Goal: Task Accomplishment & Management: Complete application form

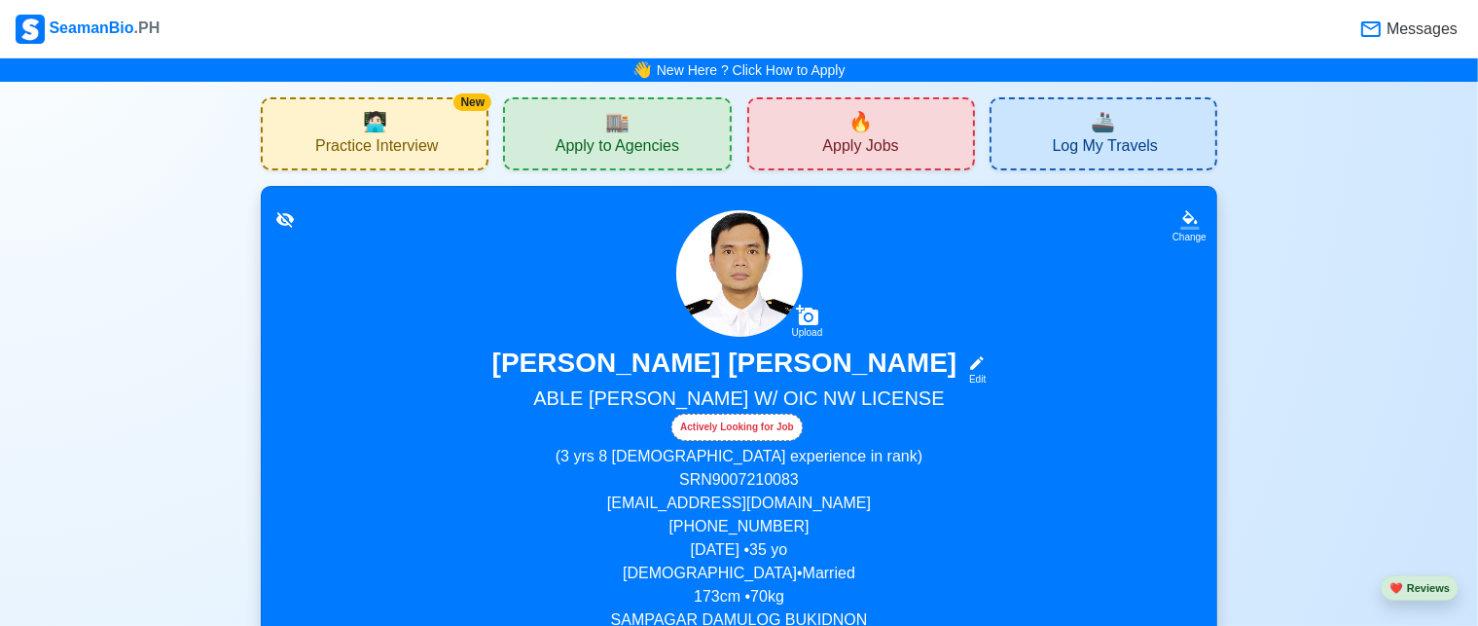
click at [803, 124] on div "🔥 Apply Jobs" at bounding box center [861, 133] width 228 height 73
click at [621, 128] on span "🏬" at bounding box center [617, 121] width 24 height 29
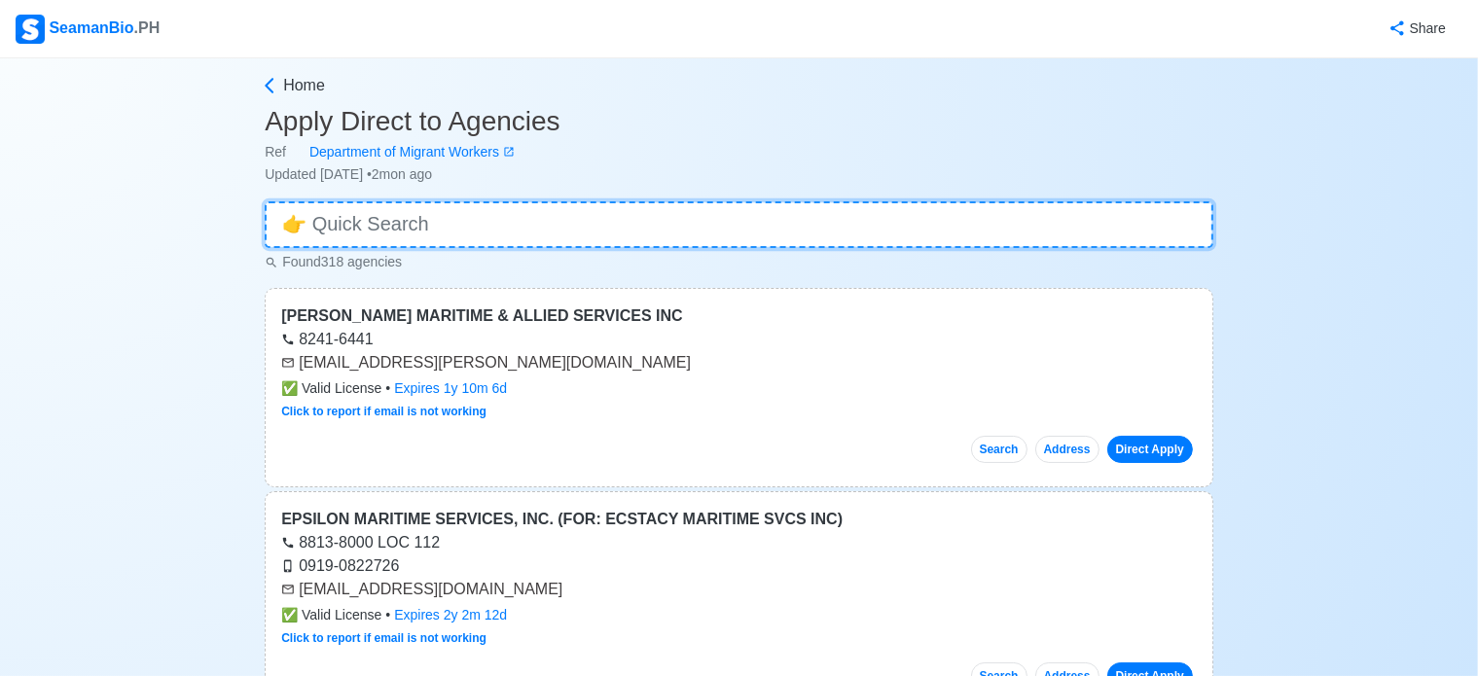
click at [629, 222] on input at bounding box center [739, 224] width 949 height 47
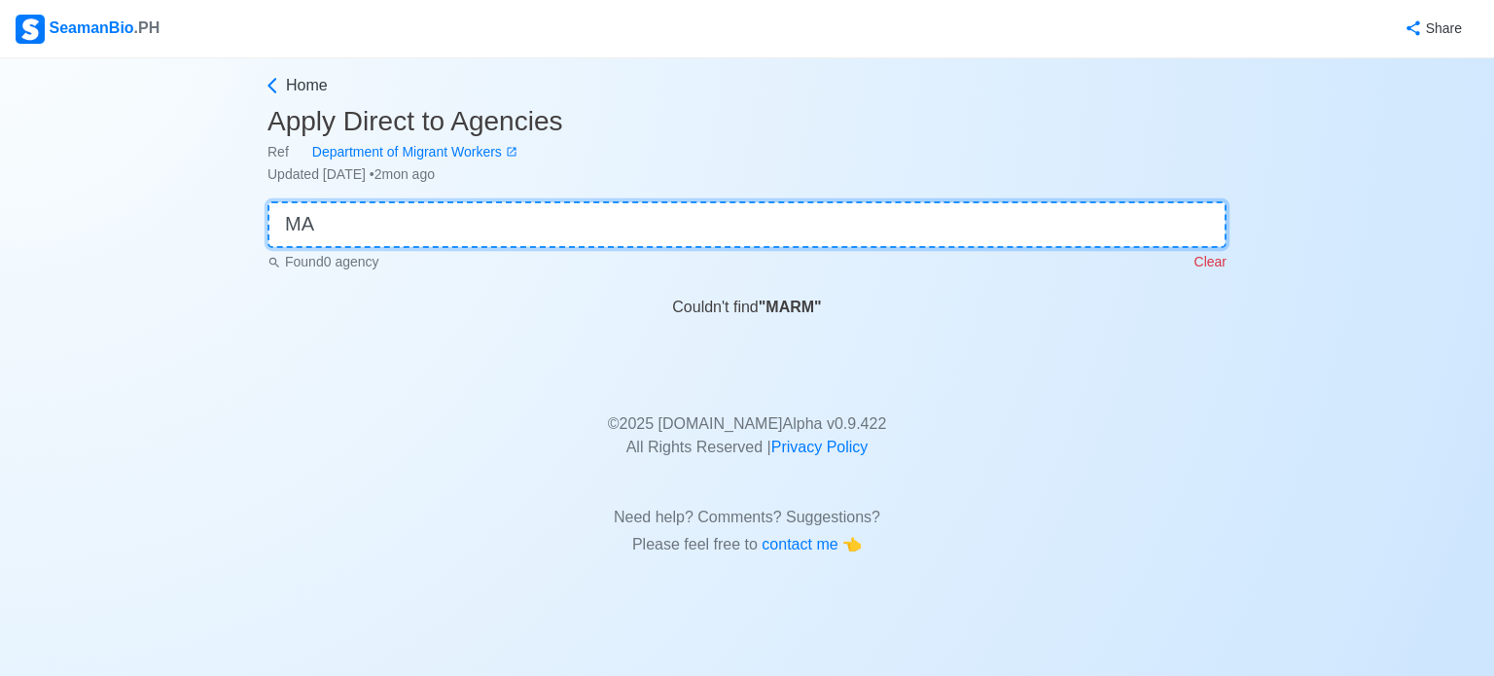
type input "M"
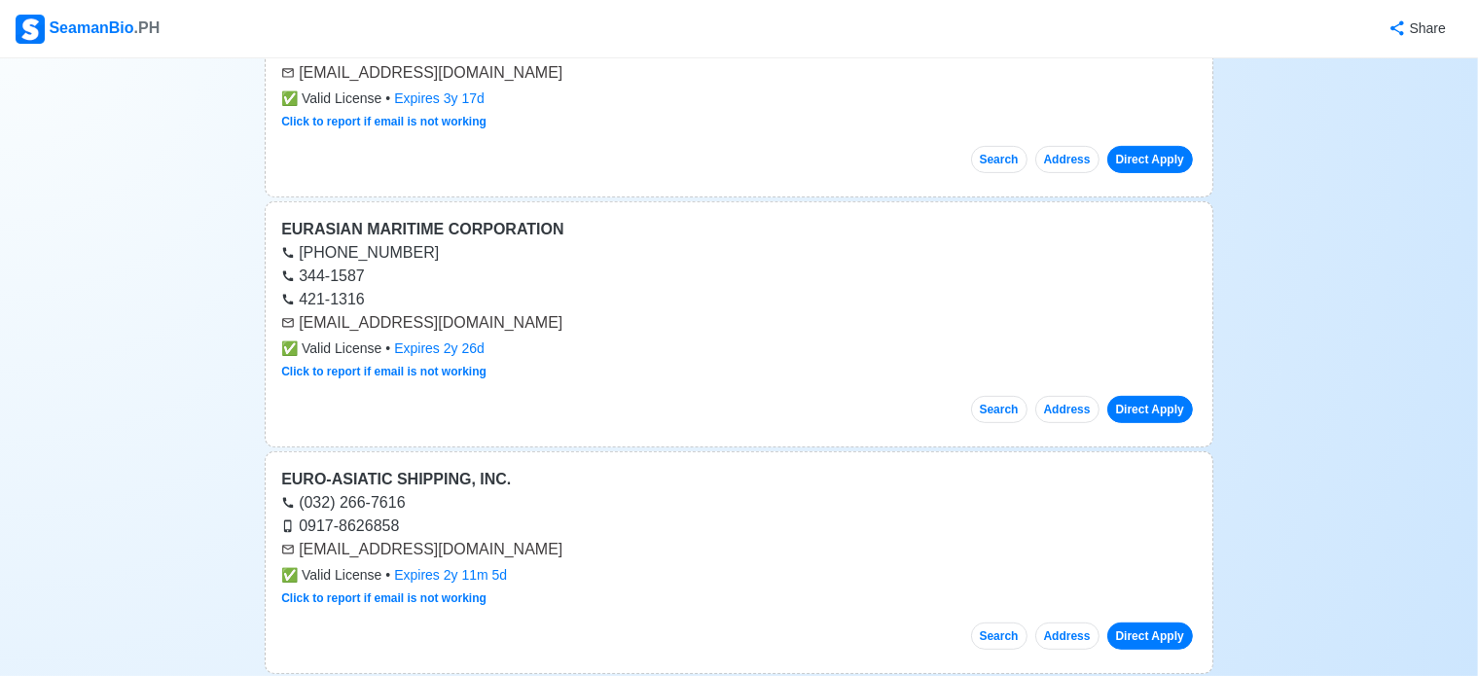
scroll to position [778, 0]
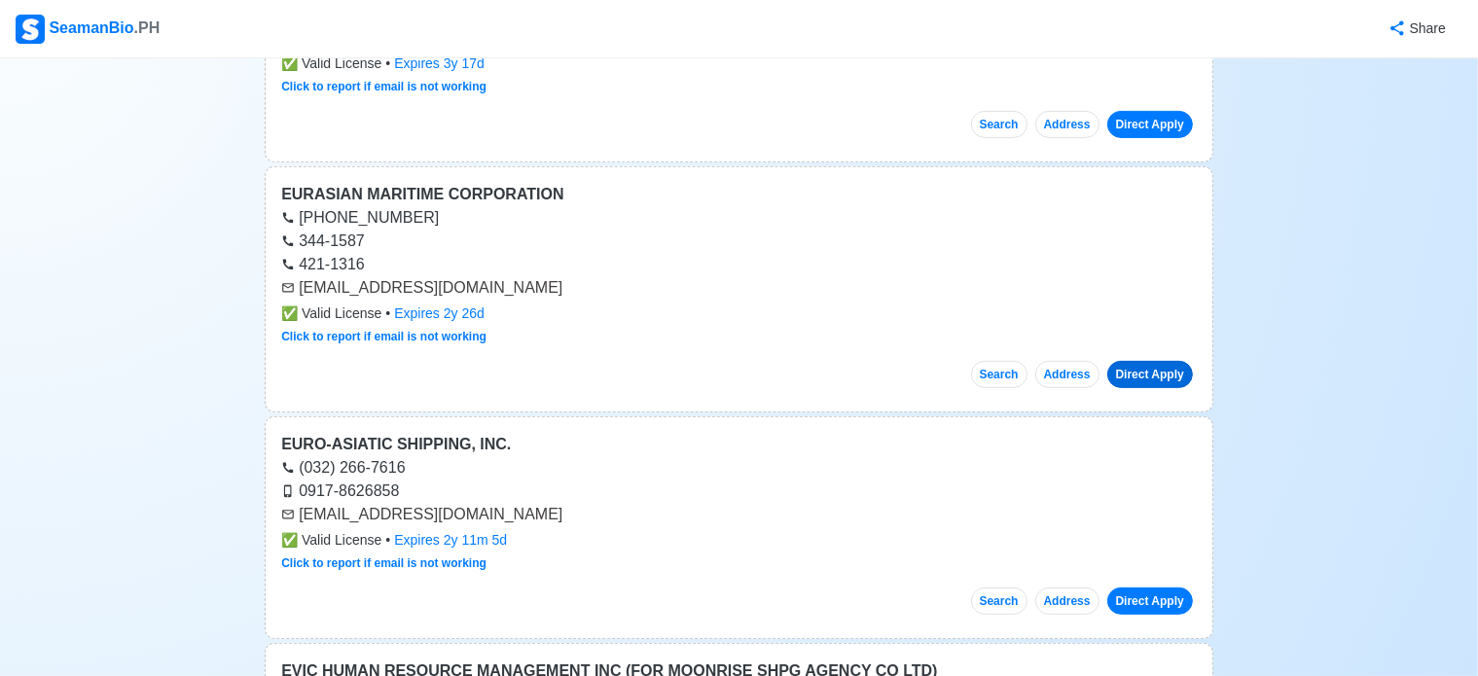
click at [1135, 365] on link "Direct Apply" at bounding box center [1150, 374] width 86 height 27
click at [1136, 370] on link "Direct Apply" at bounding box center [1150, 374] width 86 height 27
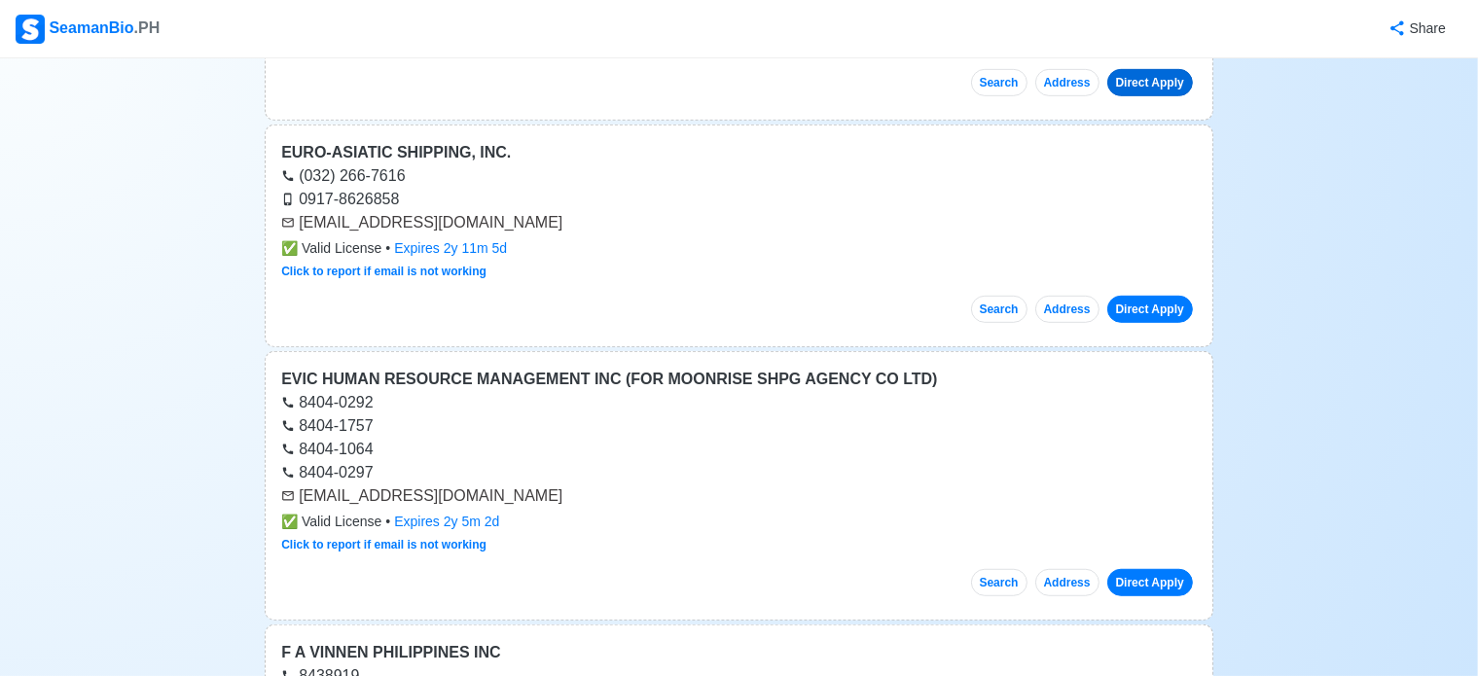
scroll to position [973, 0]
